Goal: Find specific page/section: Find specific page/section

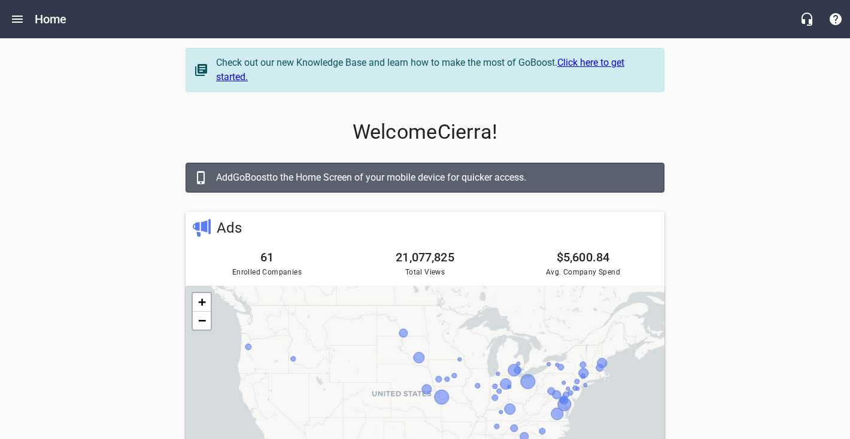
click at [27, 20] on button "Open drawer" at bounding box center [17, 19] width 29 height 29
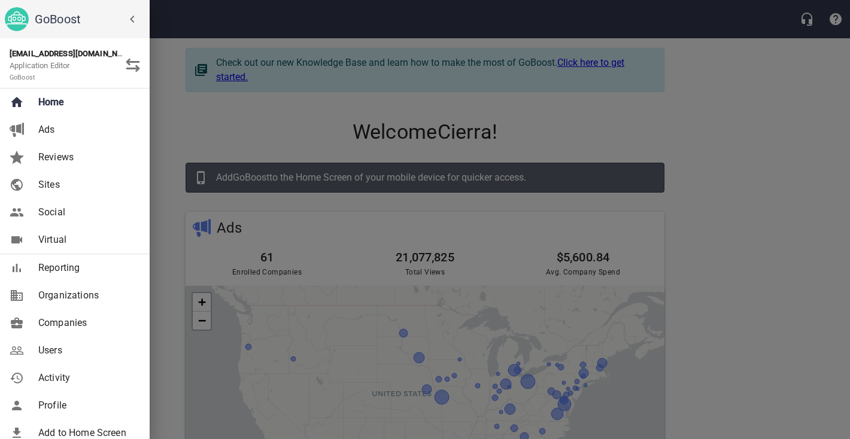
click at [78, 311] on link "Companies" at bounding box center [75, 323] width 150 height 28
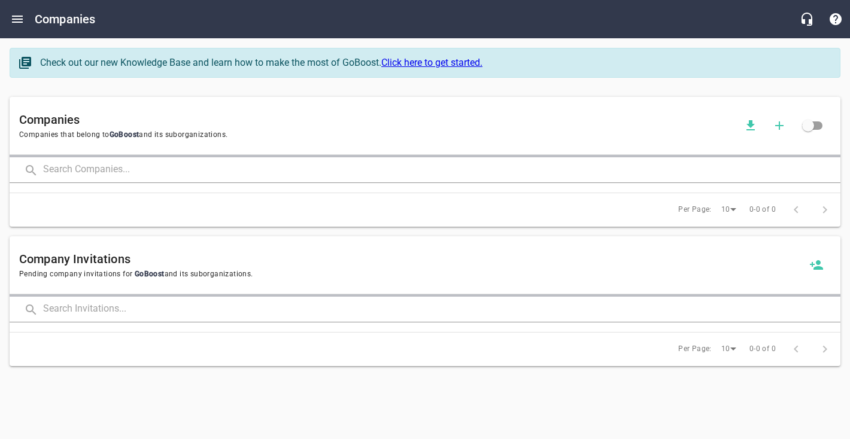
click at [151, 170] on input "text" at bounding box center [441, 170] width 797 height 26
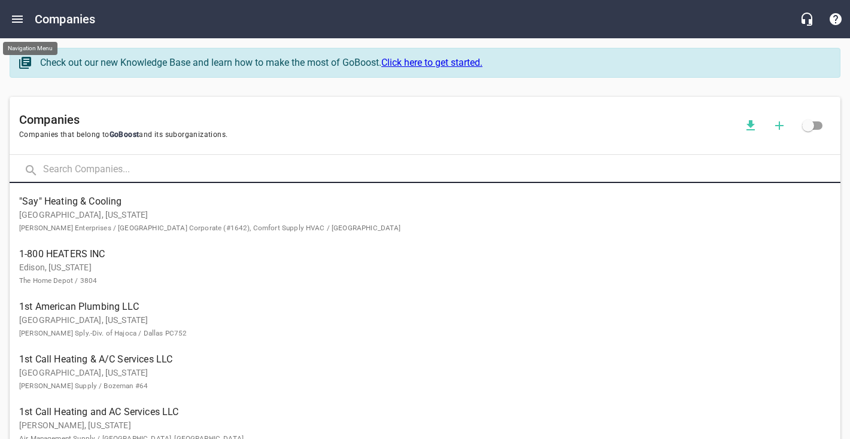
click at [16, 16] on icon "Open drawer" at bounding box center [17, 19] width 11 height 7
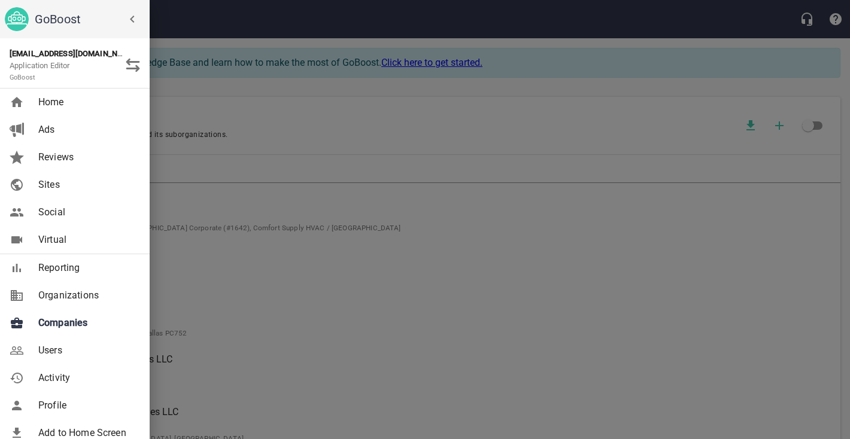
click at [64, 339] on link "Users" at bounding box center [75, 351] width 150 height 28
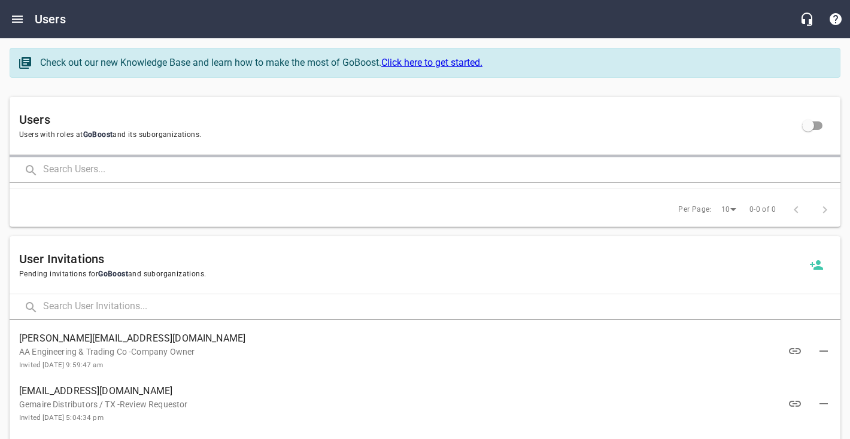
click at [133, 172] on input "text" at bounding box center [441, 170] width 797 height 26
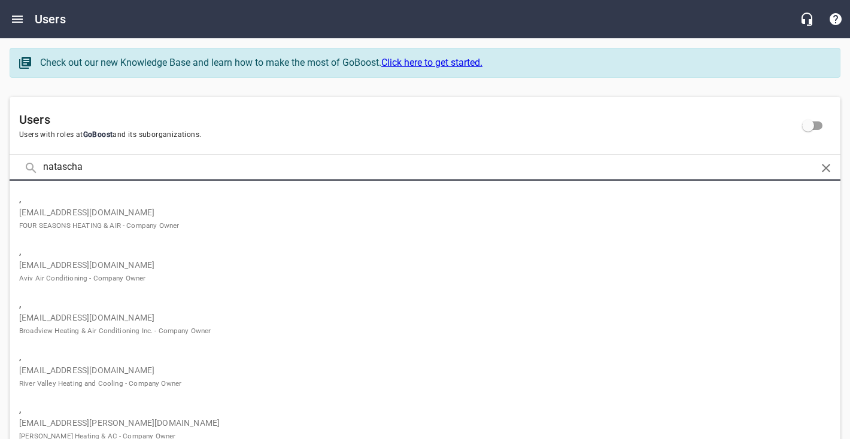
type input "natascha"
click button at bounding box center [0, 0] width 0 height 0
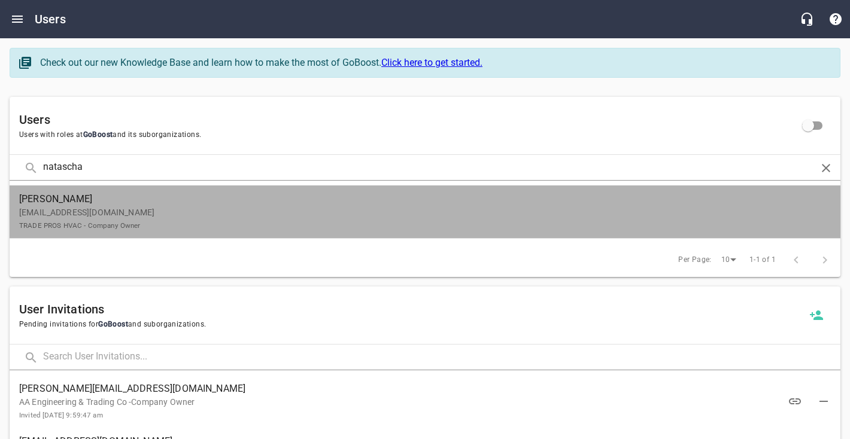
click at [141, 210] on p "[EMAIL_ADDRESS][DOMAIN_NAME] TRADE PROS HVAC - Company Owner" at bounding box center [420, 218] width 802 height 25
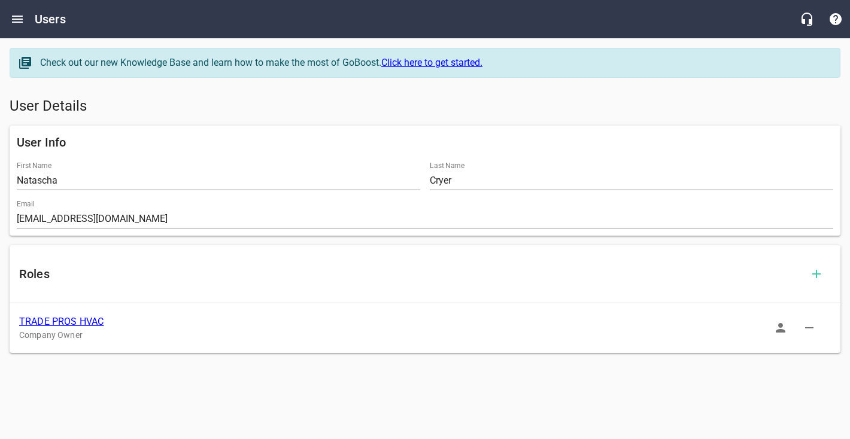
click at [88, 319] on link "TRADE PROS HVAC" at bounding box center [61, 321] width 84 height 11
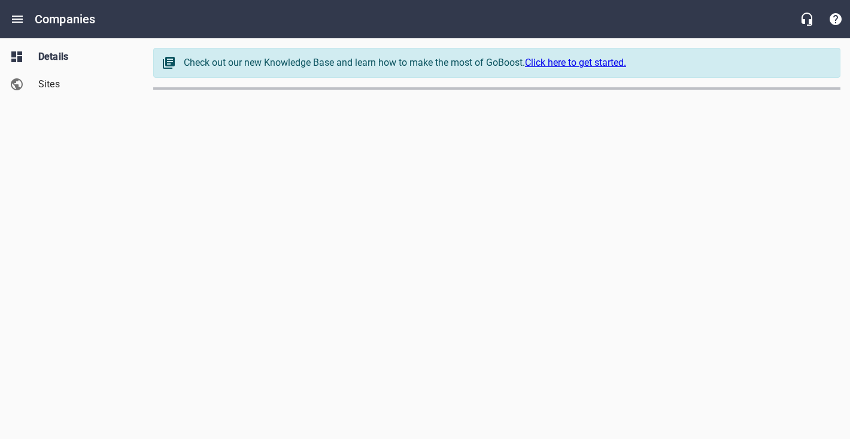
select select "[US_STATE]"
select select "63"
